Goal: Task Accomplishment & Management: Use online tool/utility

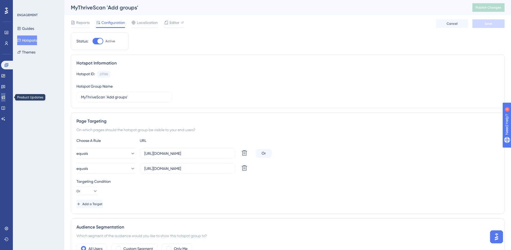
click at [5, 96] on icon at bounding box center [3, 97] width 3 height 3
click at [4, 84] on link at bounding box center [3, 86] width 4 height 9
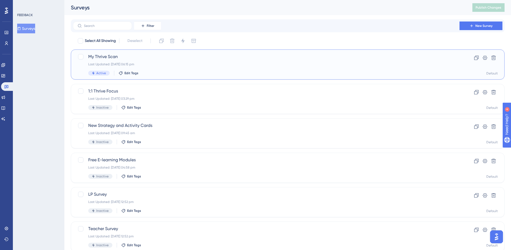
click at [96, 60] on span "My Thrive Scan" at bounding box center [266, 56] width 356 height 6
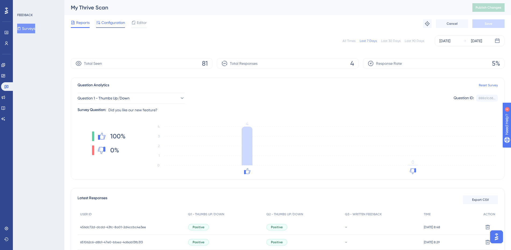
click at [107, 26] on div "Configuration" at bounding box center [110, 23] width 29 height 9
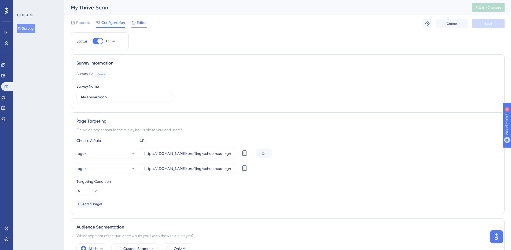
click at [138, 22] on span "Editor" at bounding box center [142, 22] width 10 height 6
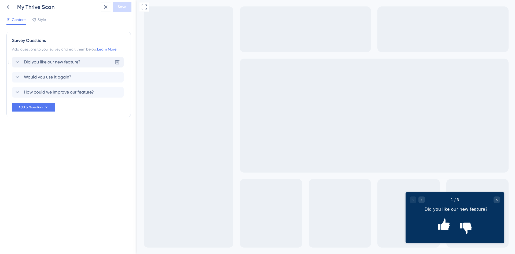
click at [57, 63] on span "Did you like our new feature?" at bounding box center [52, 62] width 57 height 6
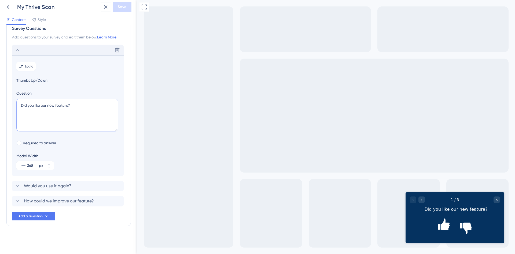
drag, startPoint x: 74, startPoint y: 106, endPoint x: 42, endPoint y: 105, distance: 32.2
click at [42, 105] on textarea "Did you like our new feature?" at bounding box center [67, 114] width 102 height 33
type textarea "Did you like My Thrive Scan?"
click at [49, 186] on span "Would you use it again?" at bounding box center [47, 185] width 47 height 6
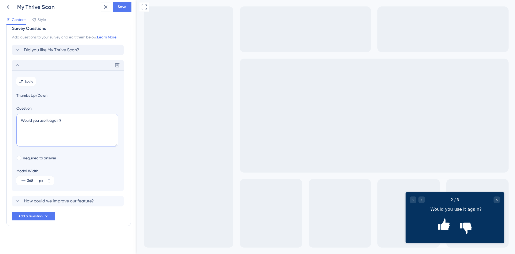
click at [50, 121] on textarea "Would you use it again?" at bounding box center [67, 129] width 102 height 33
type textarea "Would you use My Thrive Scan again?"
click at [36, 201] on span "How could we improve our feature?" at bounding box center [59, 200] width 70 height 6
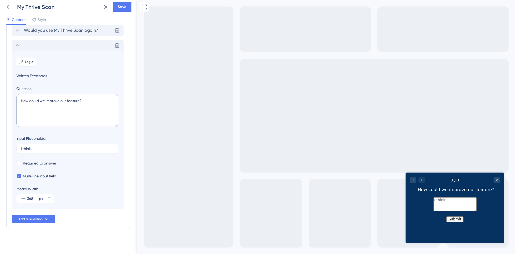
scroll to position [50, 0]
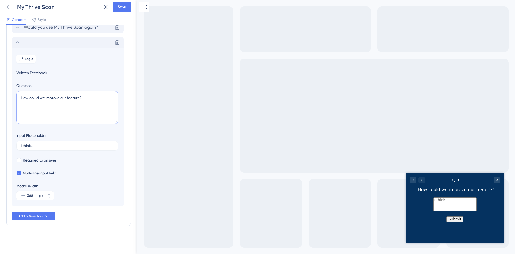
drag, startPoint x: 79, startPoint y: 98, endPoint x: 66, endPoint y: 98, distance: 12.3
click at [66, 98] on textarea "How could we improve our feature?" at bounding box center [67, 107] width 102 height 33
click at [67, 98] on textarea "How could we improve My Thrive Scan?" at bounding box center [67, 107] width 102 height 33
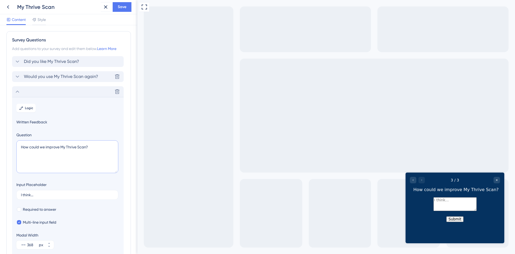
scroll to position [0, 0]
type textarea "How could we improve My Thrive Scan?"
click at [127, 6] on button "Save" at bounding box center [122, 7] width 19 height 10
click at [9, 5] on icon at bounding box center [8, 7] width 6 height 6
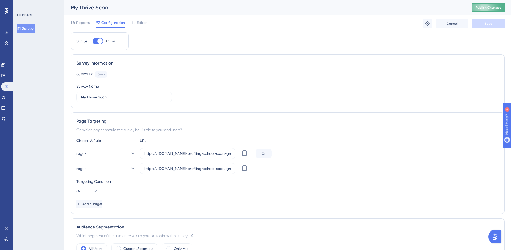
click at [490, 6] on span "Publish Changes" at bounding box center [489, 7] width 26 height 4
click at [5, 66] on icon at bounding box center [3, 65] width 4 height 4
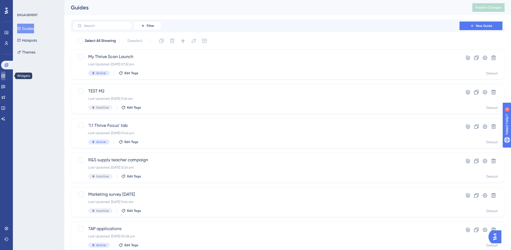
click at [5, 74] on icon at bounding box center [2, 75] width 3 height 3
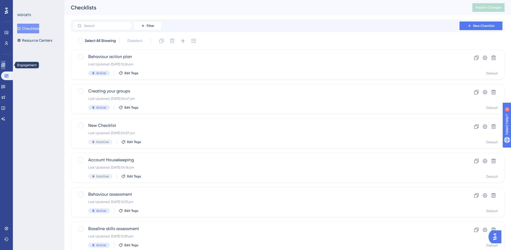
click at [5, 64] on icon at bounding box center [3, 65] width 4 height 4
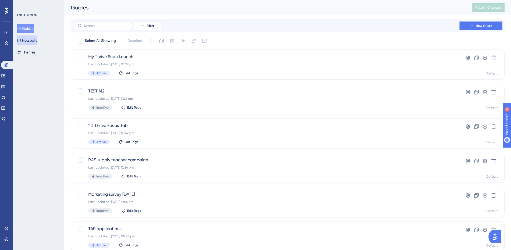
click at [31, 39] on button "Hotspots" at bounding box center [27, 40] width 20 height 10
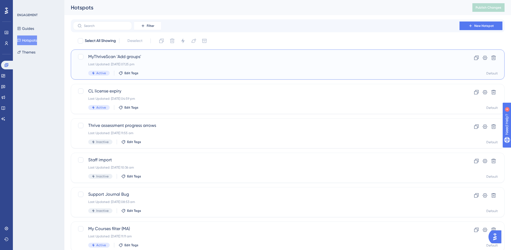
click at [138, 57] on span "MyThriveScan 'Add groups'" at bounding box center [266, 56] width 356 height 6
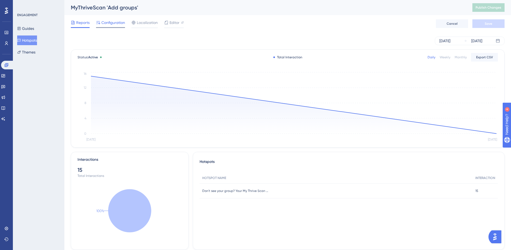
click at [111, 21] on span "Configuration" at bounding box center [113, 22] width 24 height 6
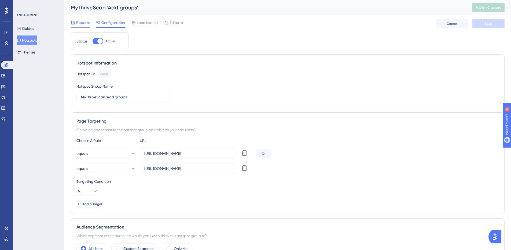
click at [81, 23] on span "Reports" at bounding box center [82, 22] width 13 height 6
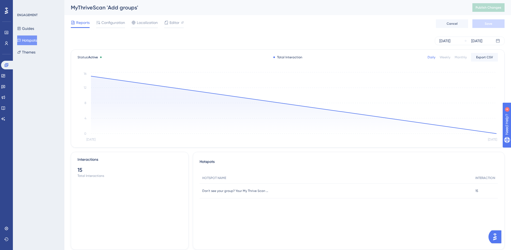
click at [176, 18] on div "Reports Configuration Localization Editor Cancel Save" at bounding box center [288, 23] width 434 height 17
click at [174, 20] on span "Editor" at bounding box center [175, 22] width 10 height 6
